Goal: Task Accomplishment & Management: Manage account settings

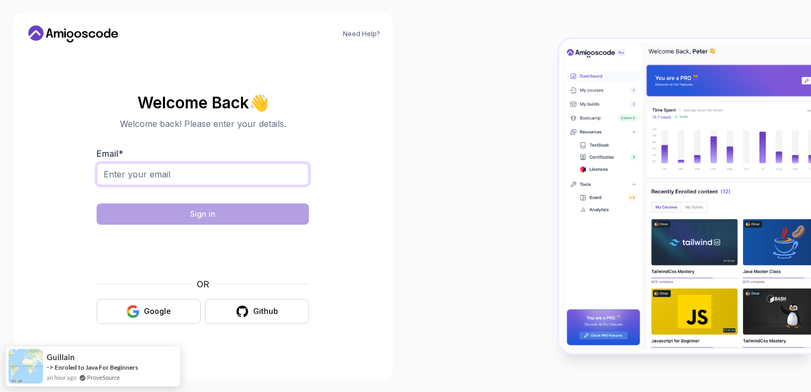
click at [168, 176] on input "Email *" at bounding box center [203, 174] width 212 height 22
type input "utkuyg.2005@gmail.com"
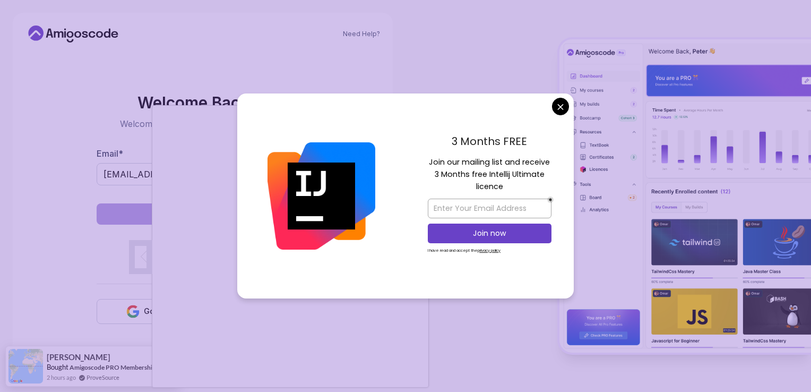
click at [288, 200] on img at bounding box center [322, 196] width 108 height 108
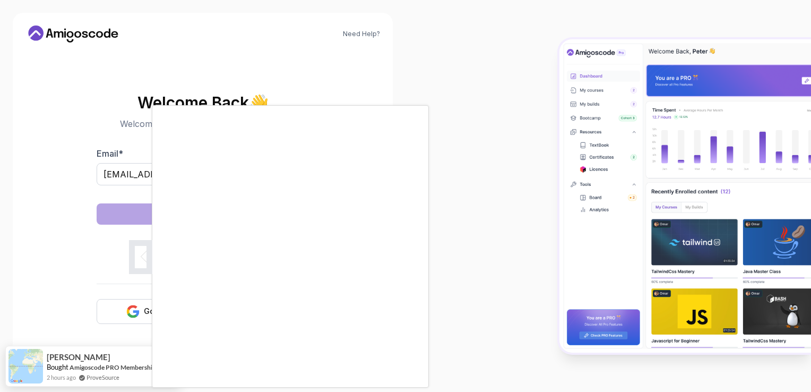
click at [553, 111] on body "Need Help? Welcome Back 👋 Welcome back! Please enter your details. Email * utku…" at bounding box center [405, 196] width 811 height 392
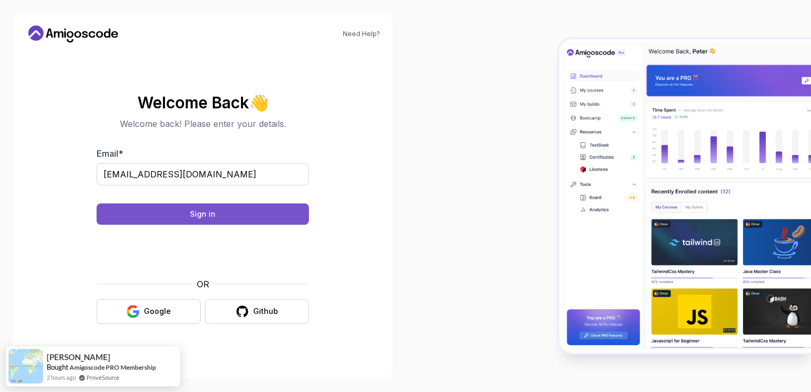
click at [178, 211] on button "Sign in" at bounding box center [203, 213] width 212 height 21
